Goal: Information Seeking & Learning: Learn about a topic

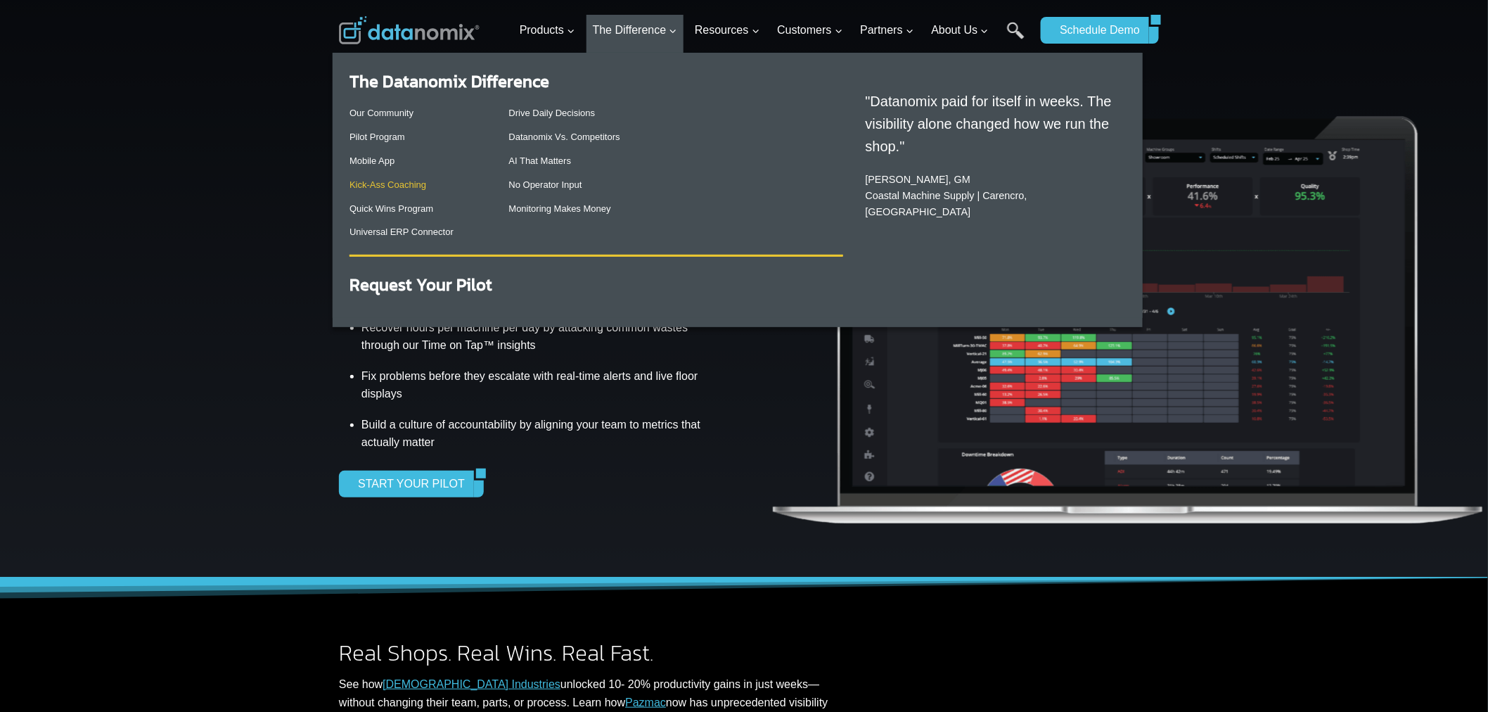
click at [413, 185] on link "Kick-Ass Coaching" at bounding box center [387, 184] width 77 height 11
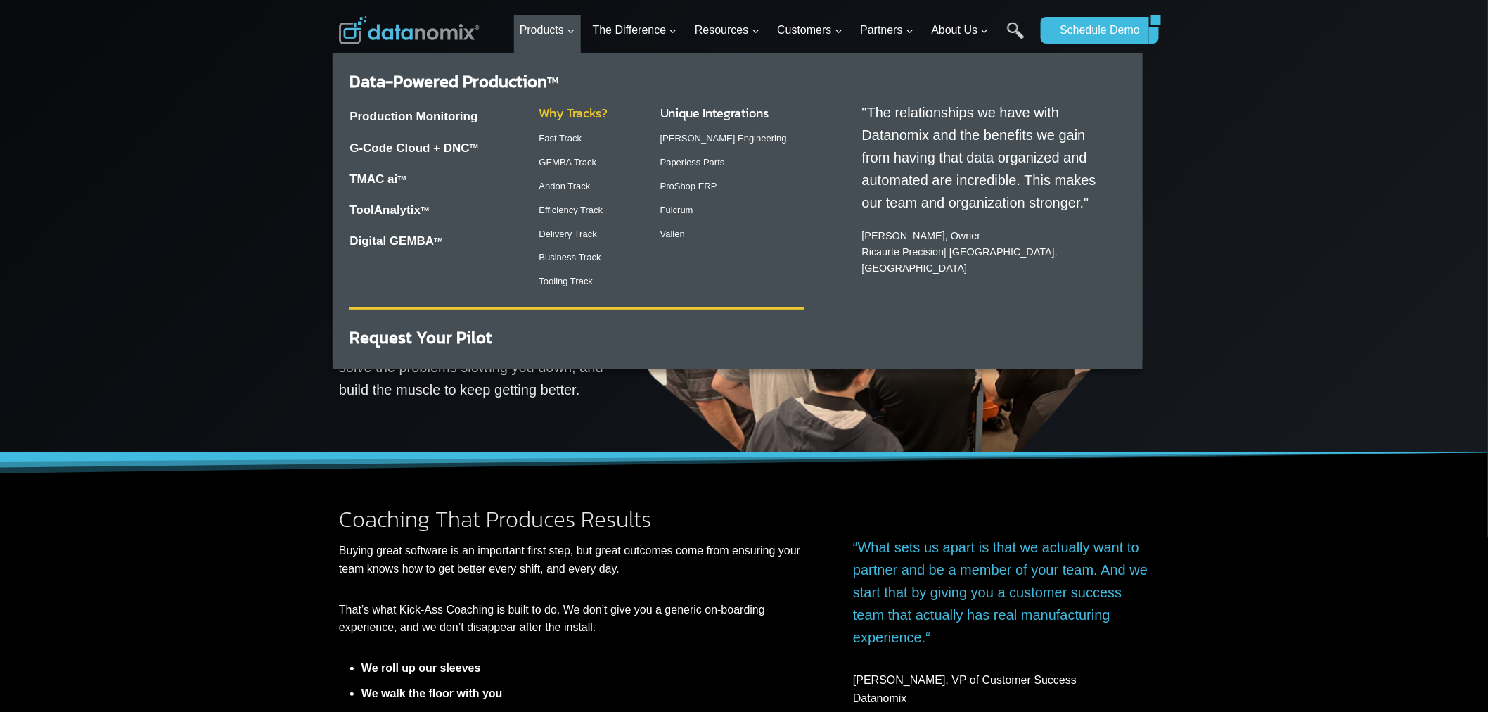
click at [593, 113] on link "Why Tracks?" at bounding box center [573, 112] width 69 height 19
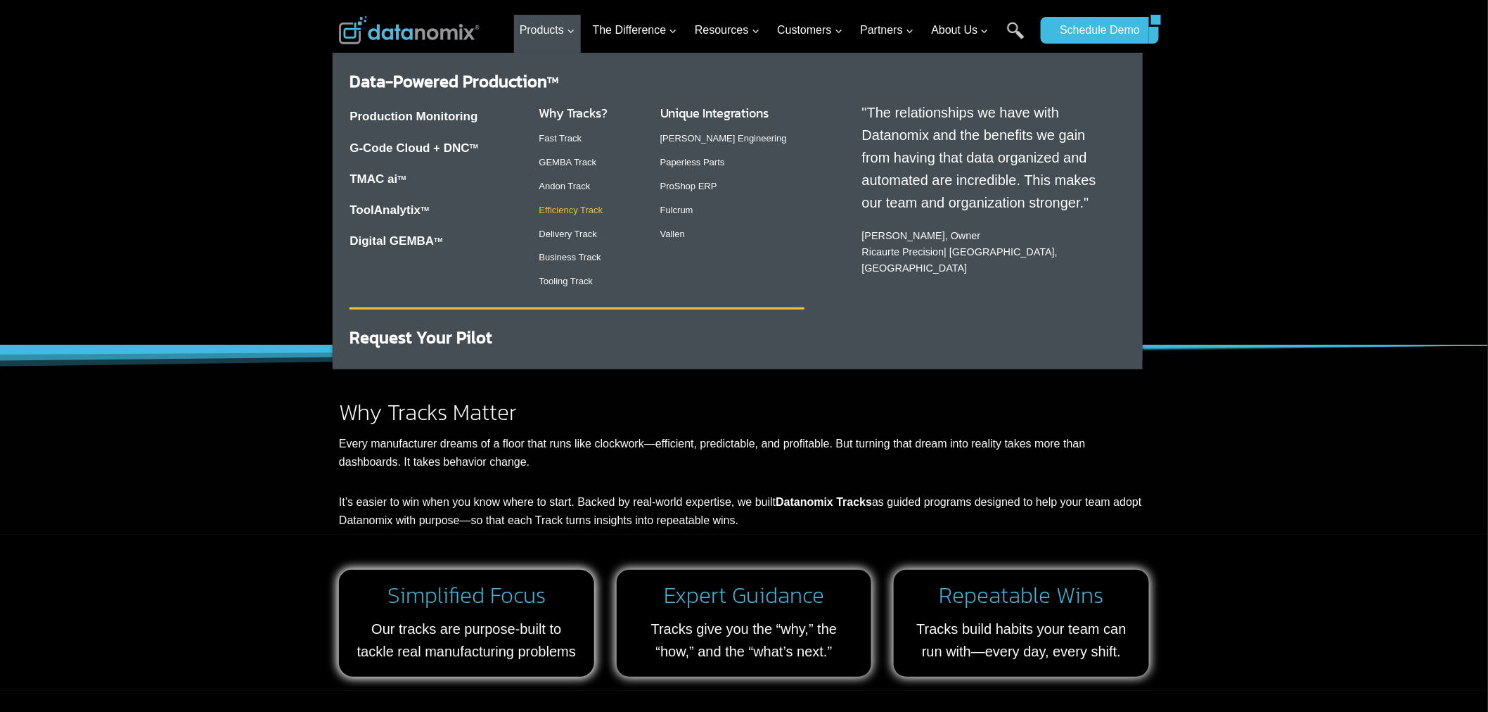
click at [577, 205] on link "Efficiency Track" at bounding box center [571, 210] width 64 height 11
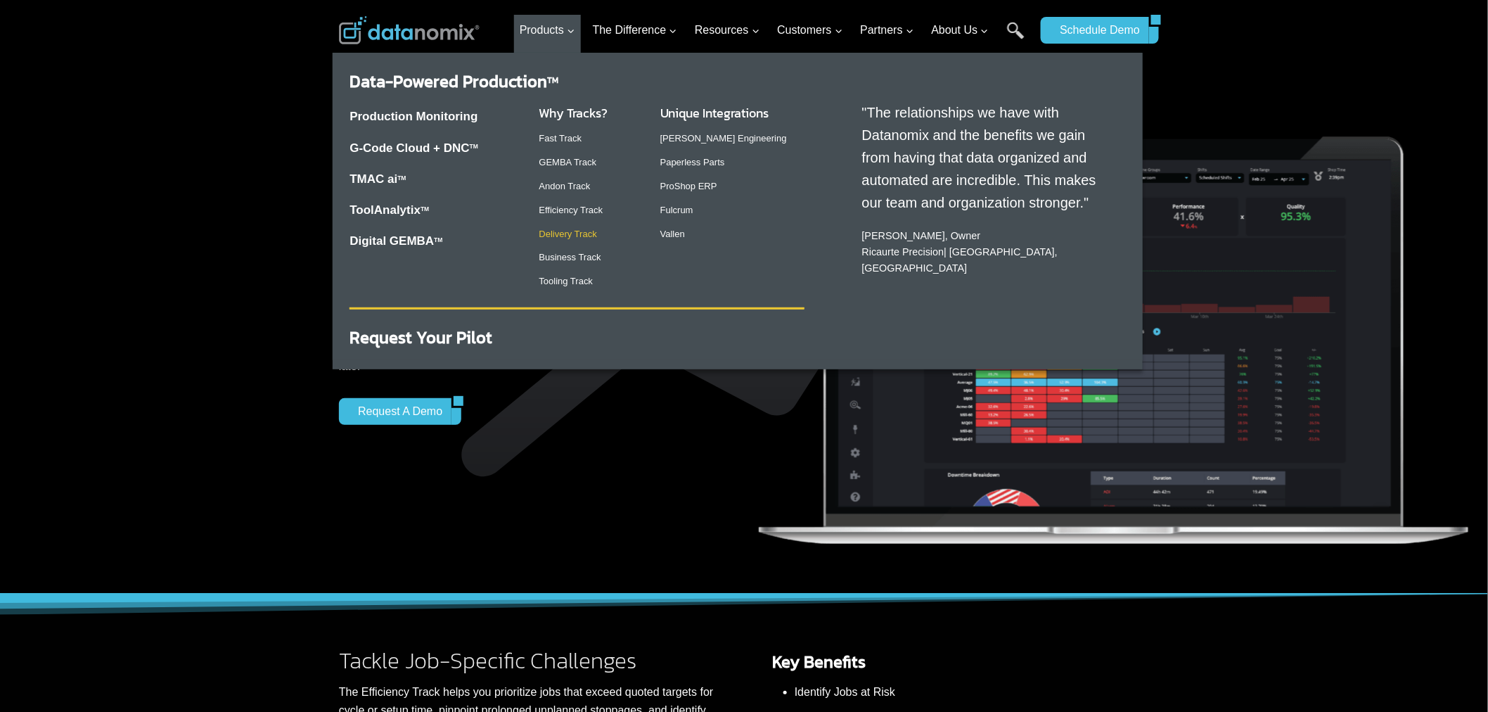
click at [556, 231] on link "Delivery Track" at bounding box center [568, 234] width 58 height 11
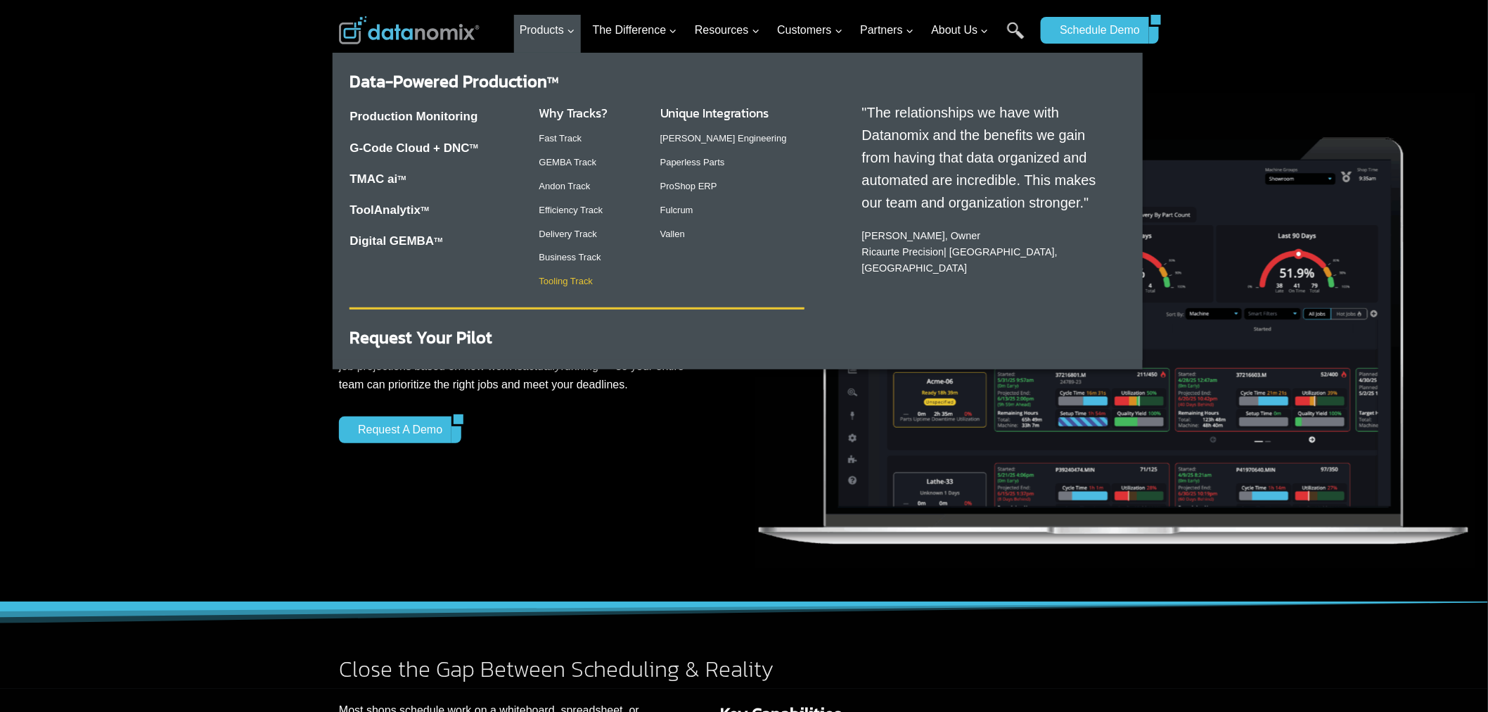
click at [567, 276] on link "Tooling Track" at bounding box center [566, 281] width 54 height 11
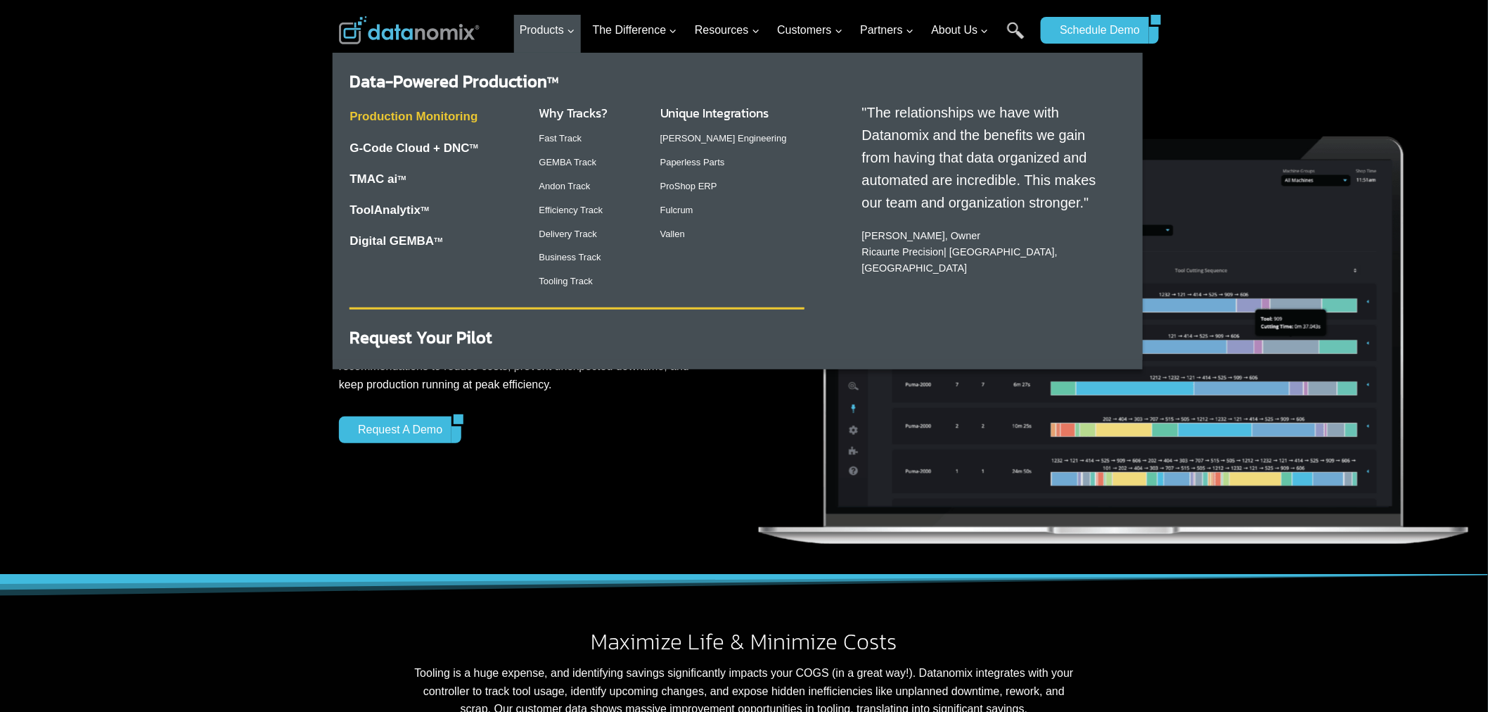
click at [442, 113] on link "Production Monitoring" at bounding box center [413, 116] width 128 height 13
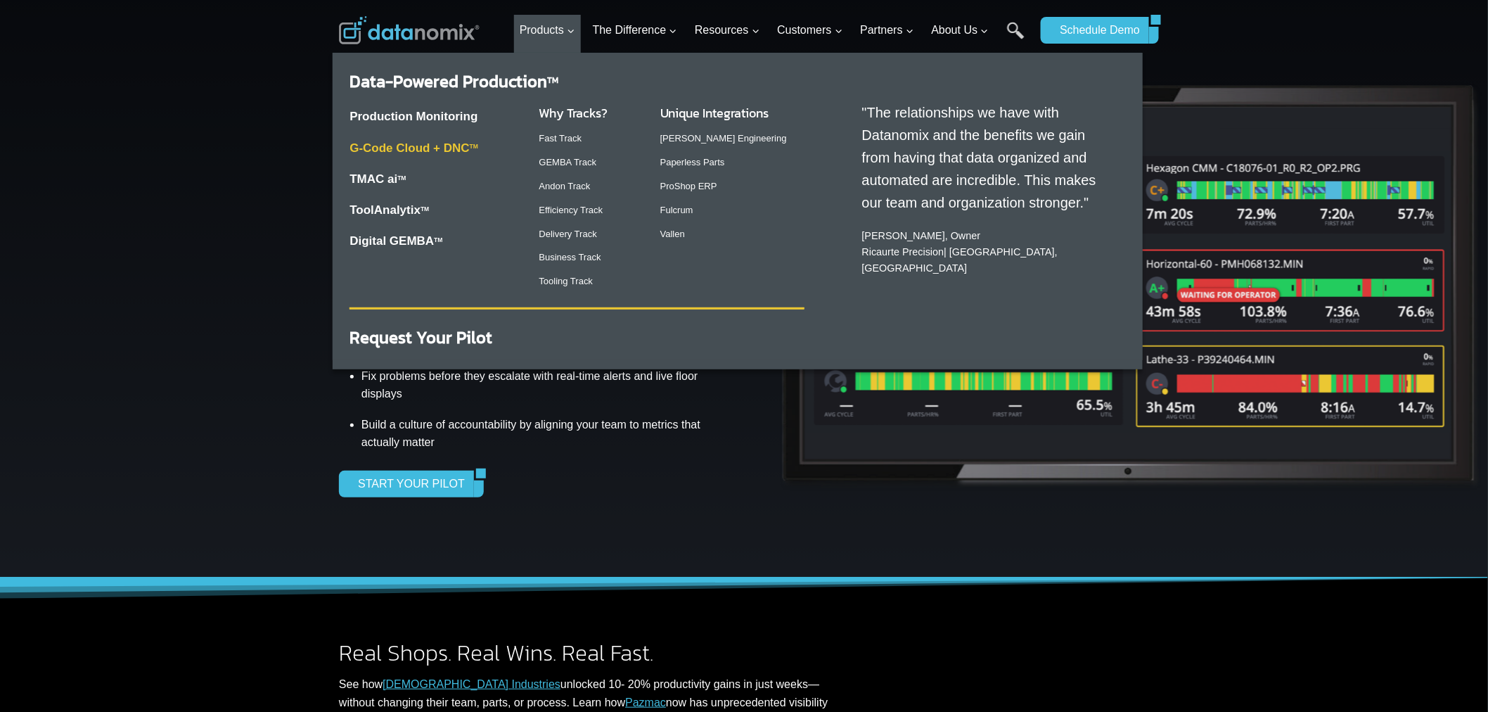
click at [420, 144] on link "G-Code Cloud + DNC TM" at bounding box center [413, 147] width 129 height 13
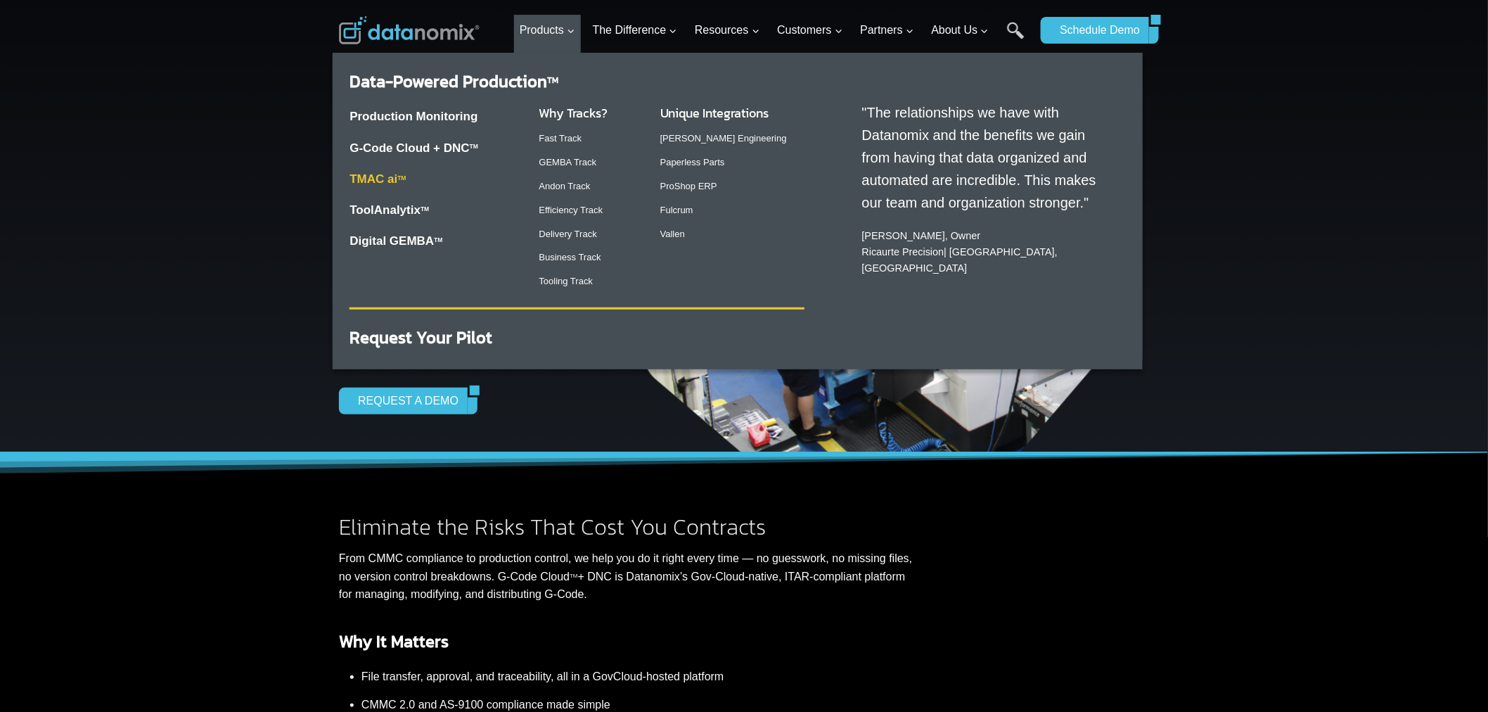
click at [381, 179] on link "TMAC ai TM" at bounding box center [377, 178] width 56 height 13
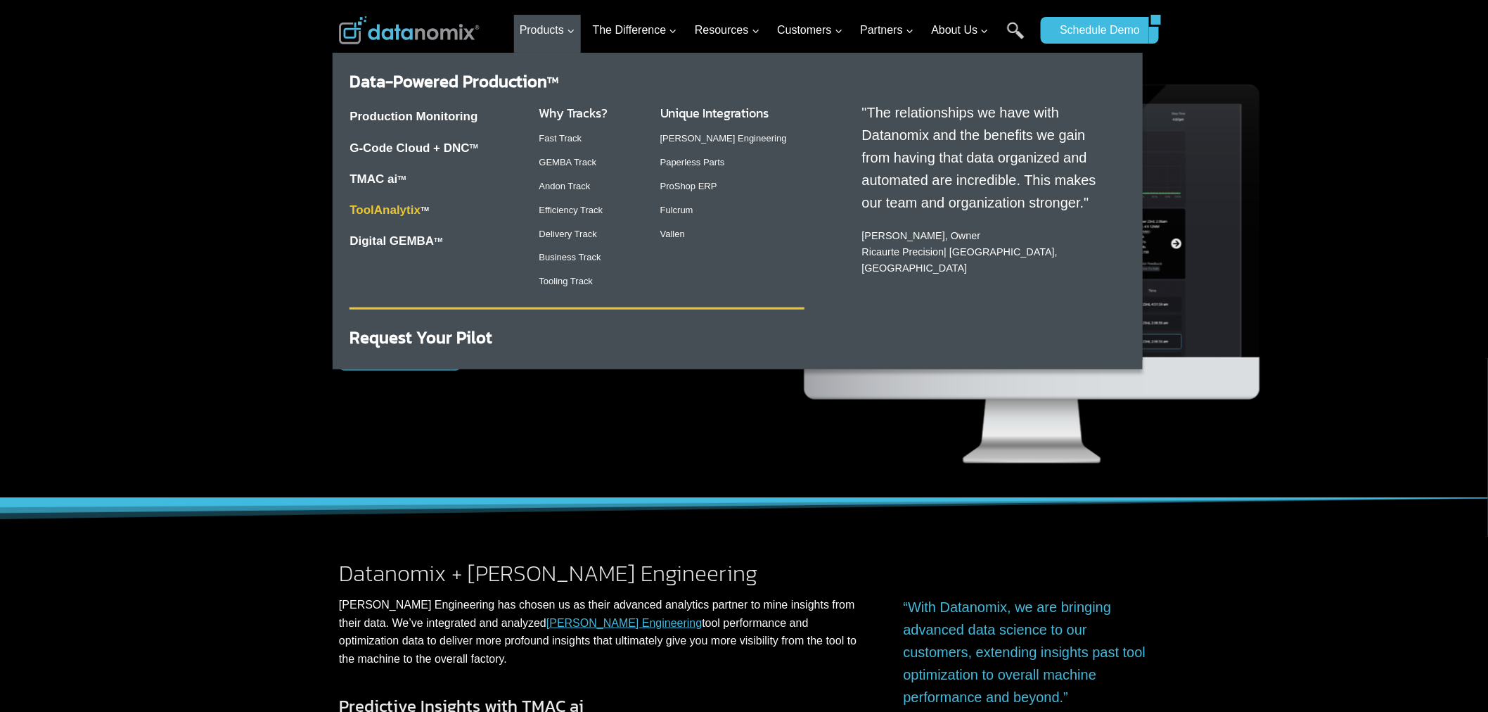
click at [394, 209] on link "ToolAnalytix" at bounding box center [384, 209] width 71 height 13
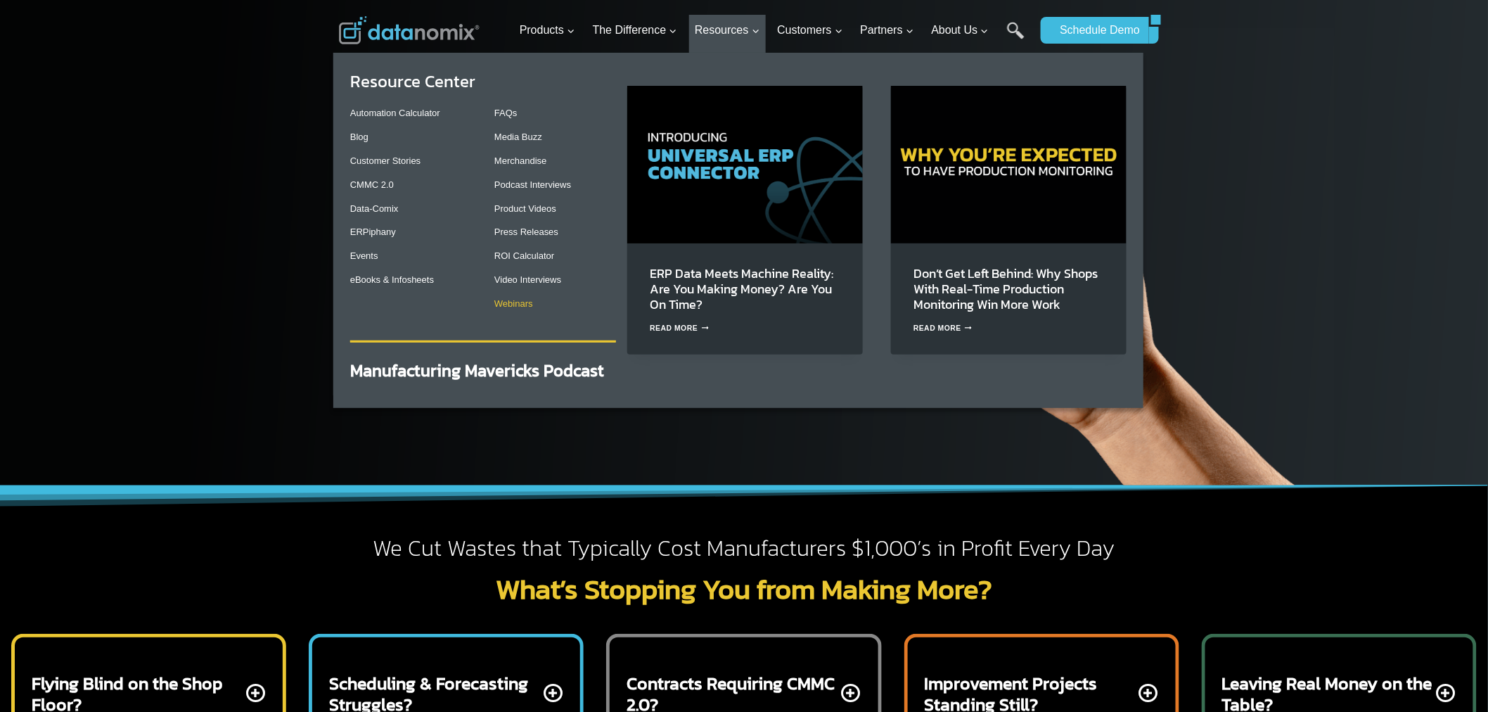
click at [503, 308] on link "Webinars" at bounding box center [513, 303] width 39 height 11
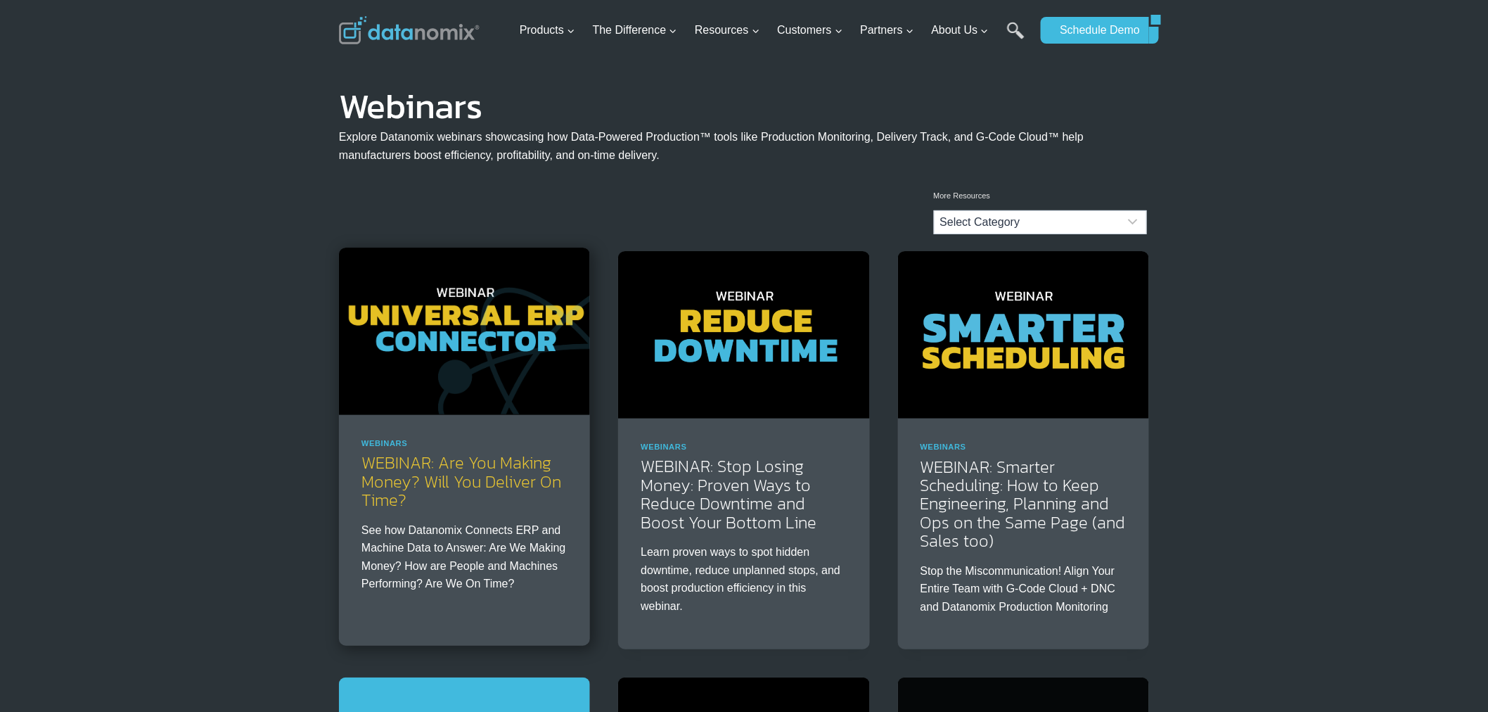
click at [397, 460] on link "WEBINAR: Are You Making Money? Will You Deliver On Time?" at bounding box center [461, 481] width 200 height 62
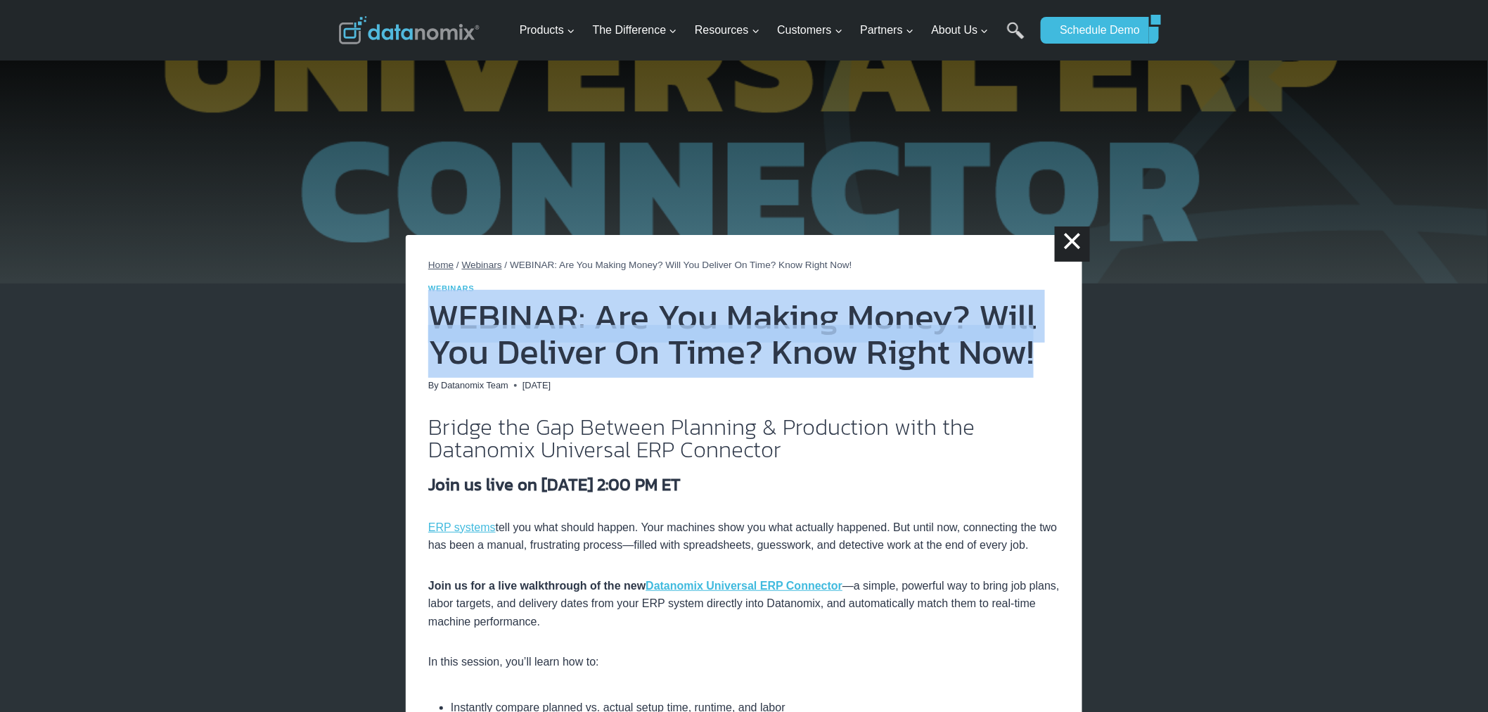
drag, startPoint x: 1032, startPoint y: 347, endPoint x: 401, endPoint y: 321, distance: 632.0
copy h1 "WEBINAR: Are You Making Money? Will You Deliver On Time? Know Right Now!"
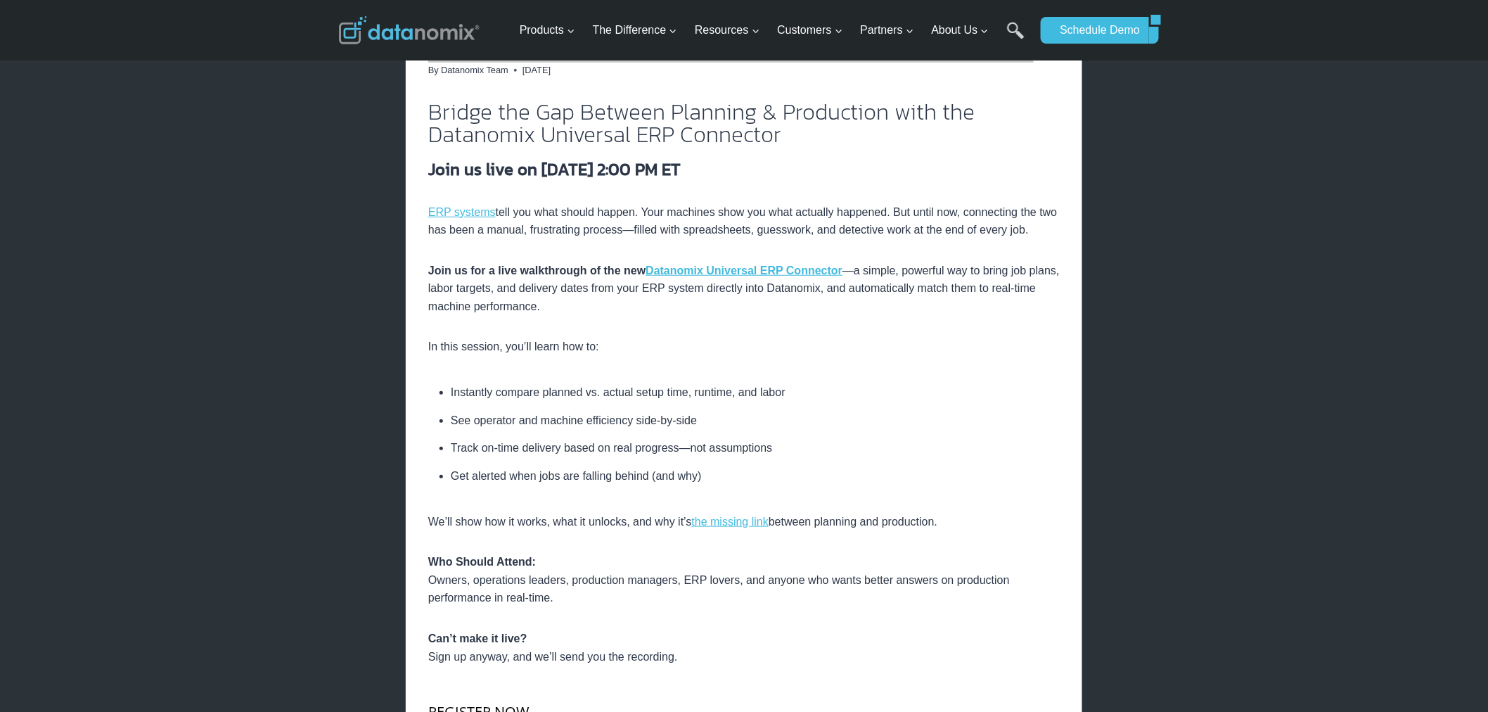
scroll to position [260, 0]
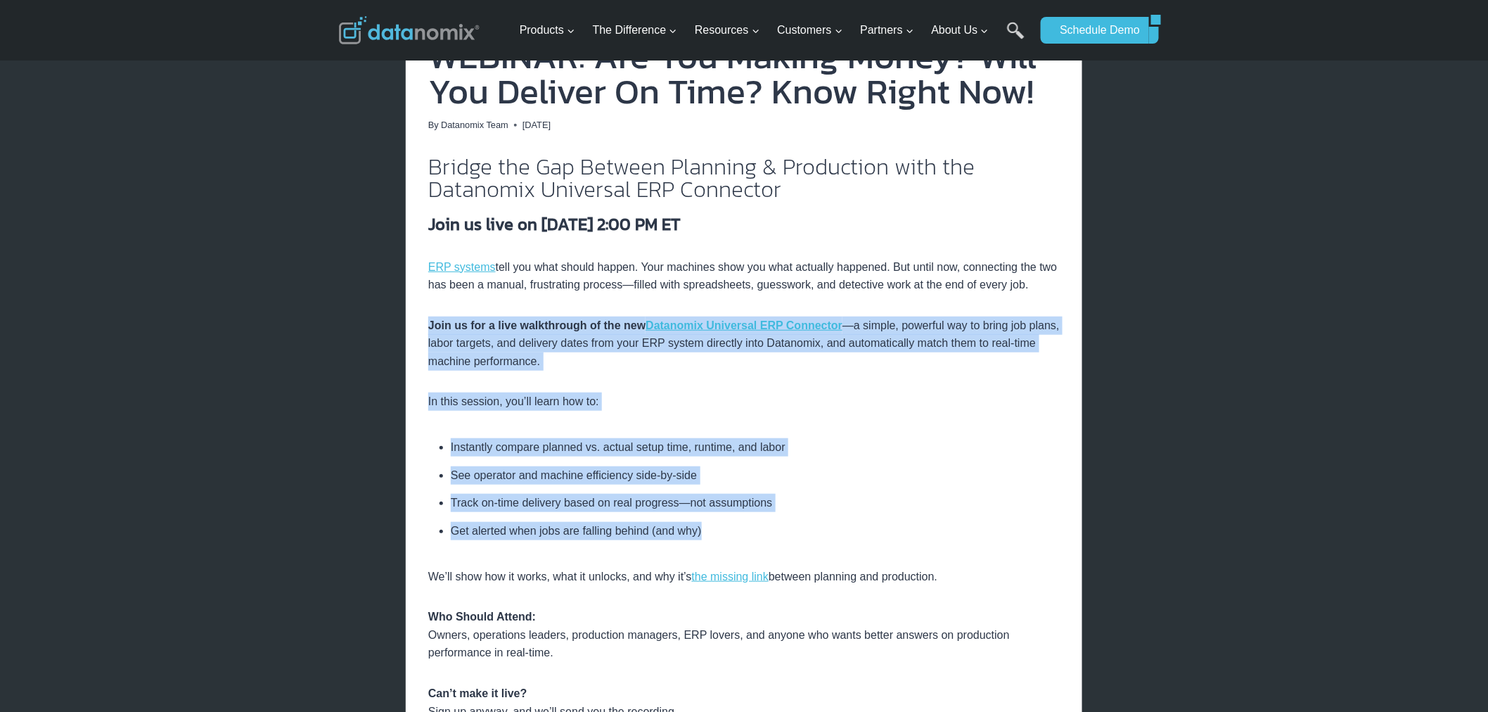
drag, startPoint x: 426, startPoint y: 325, endPoint x: 880, endPoint y: 525, distance: 495.6
click at [880, 525] on div "Home / Webinars / WEBINAR: Are You Making Money? Will You Deliver On Time? Know…" at bounding box center [744, 606] width 676 height 1262
copy div "Join us for a live walkthrough of the new Datanomix Universal ERP Connector —a …"
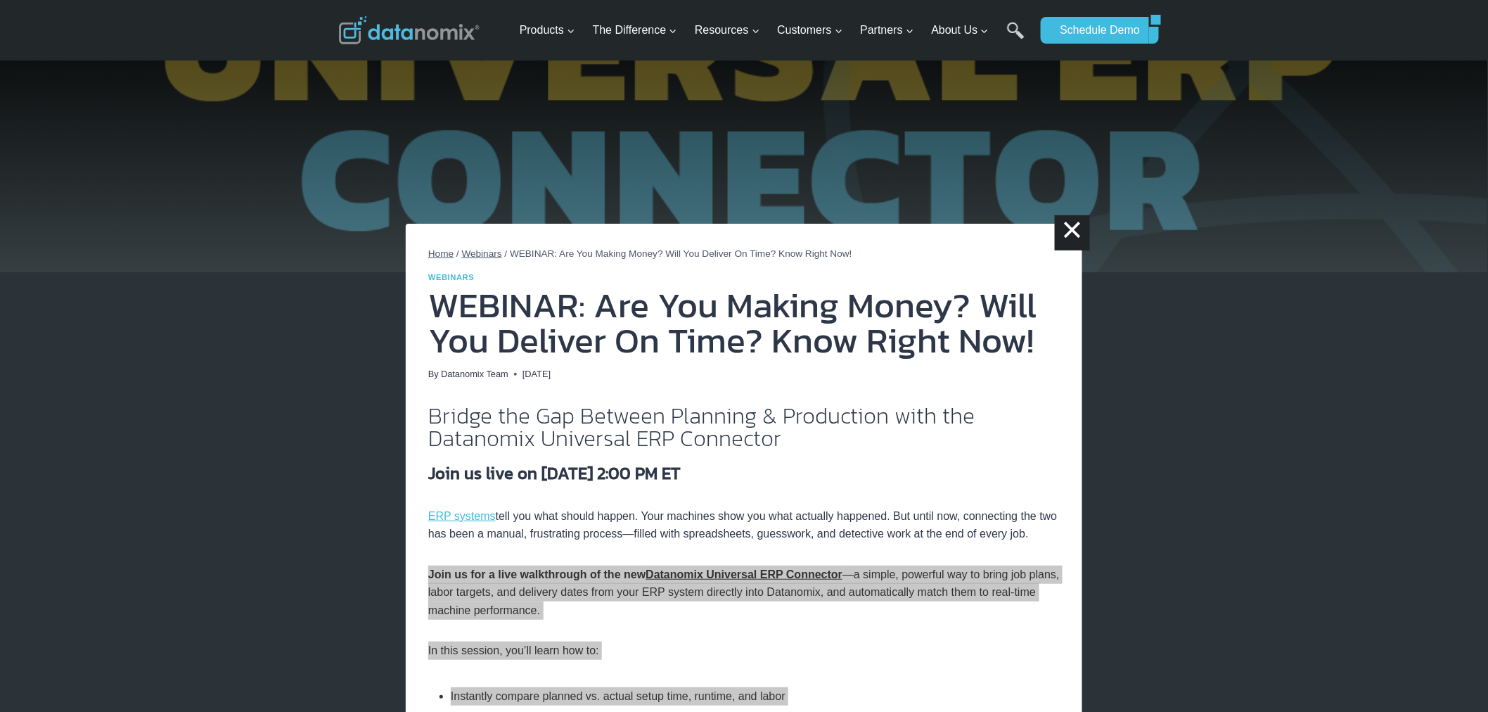
scroll to position [0, 0]
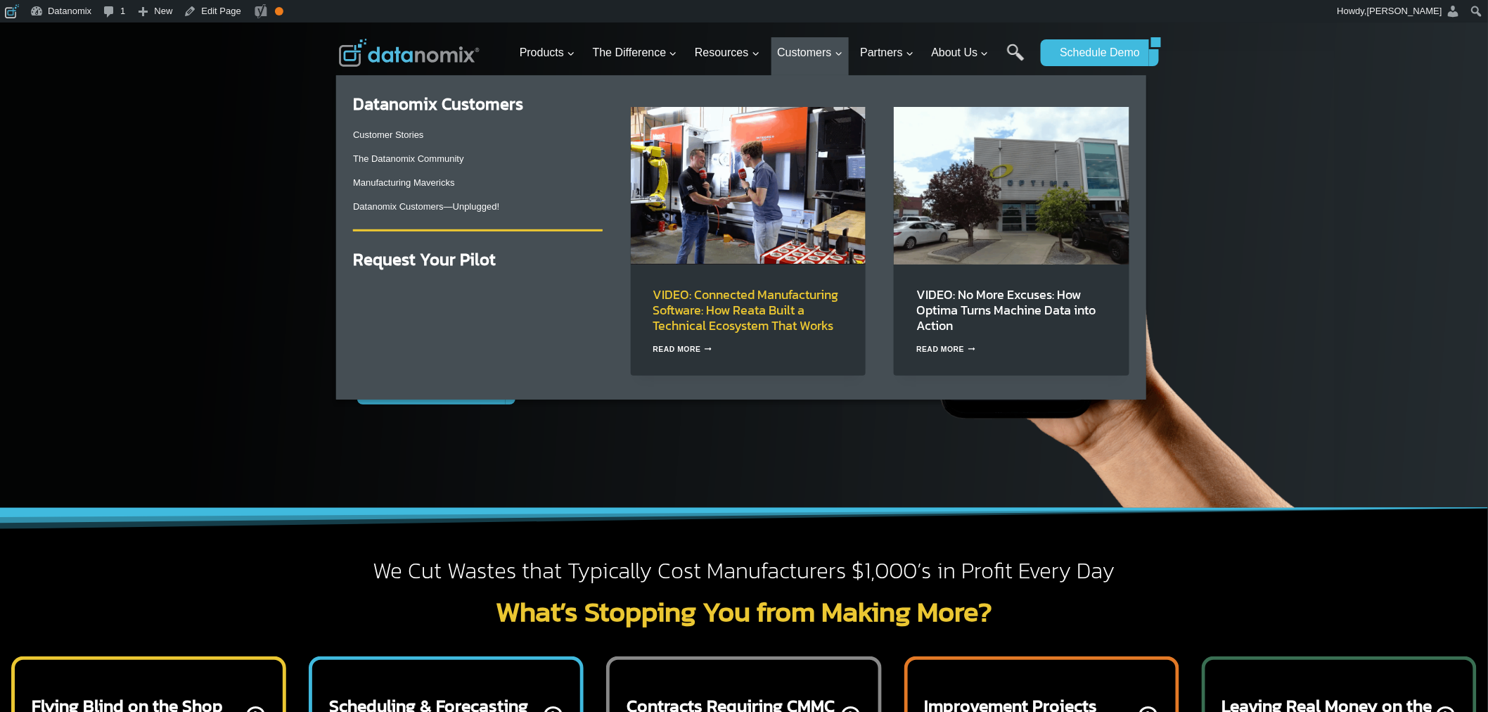
click at [684, 314] on link "VIDEO: Connected Manufacturing Software: How Reata Built a Technical Ecosystem …" at bounding box center [746, 310] width 186 height 50
